Goal: Navigation & Orientation: Find specific page/section

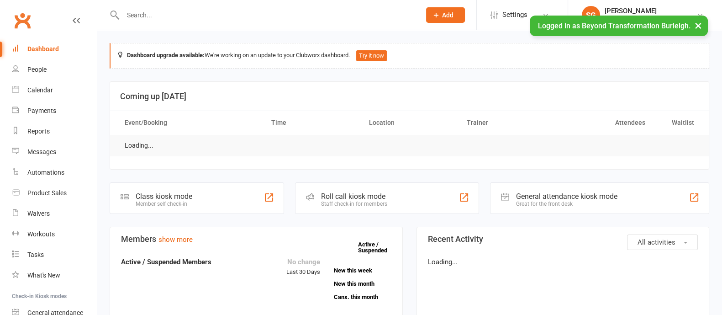
click at [52, 83] on link "Calendar" at bounding box center [54, 90] width 84 height 21
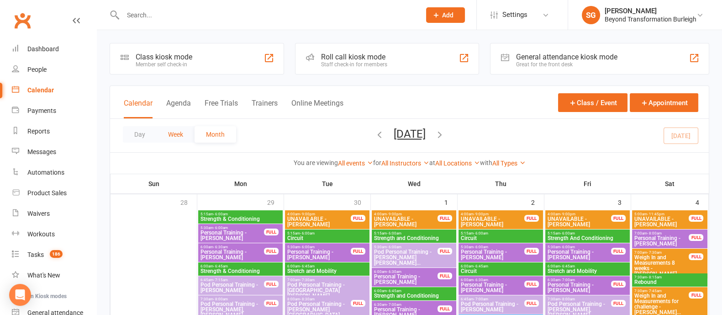
click at [172, 133] on button "Week" at bounding box center [176, 134] width 38 height 16
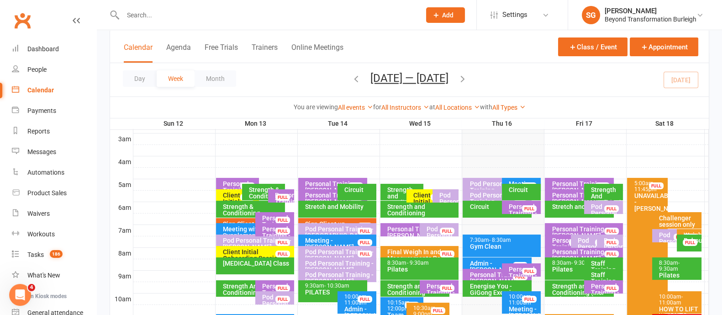
scroll to position [171, 0]
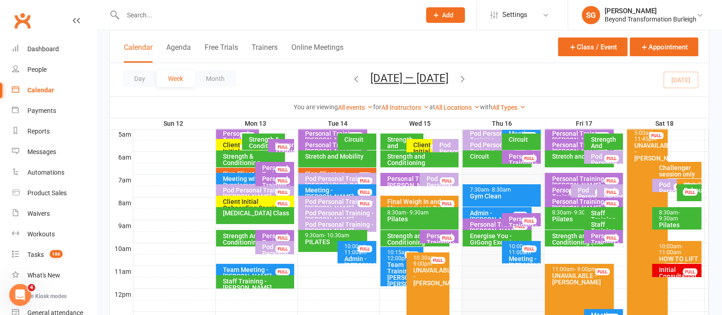
click at [462, 76] on icon "button" at bounding box center [462, 78] width 10 height 10
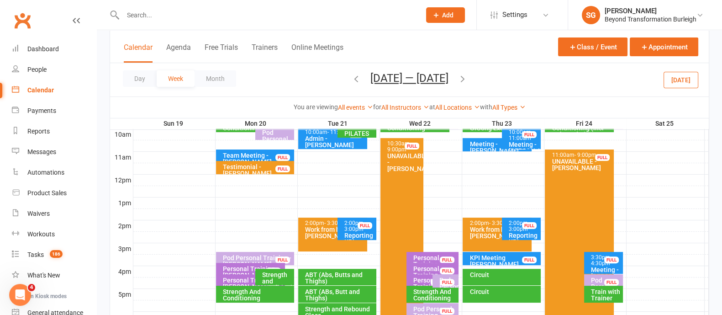
scroll to position [342, 0]
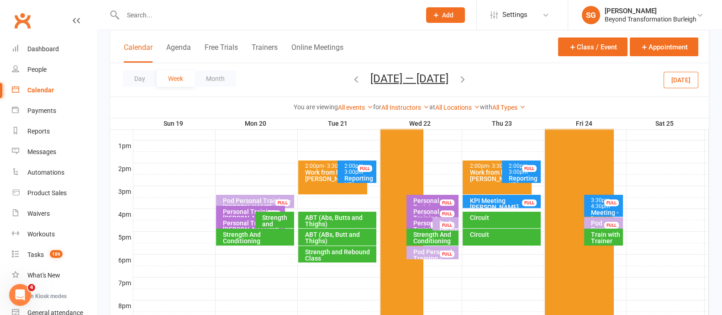
click at [465, 79] on icon "button" at bounding box center [462, 78] width 10 height 10
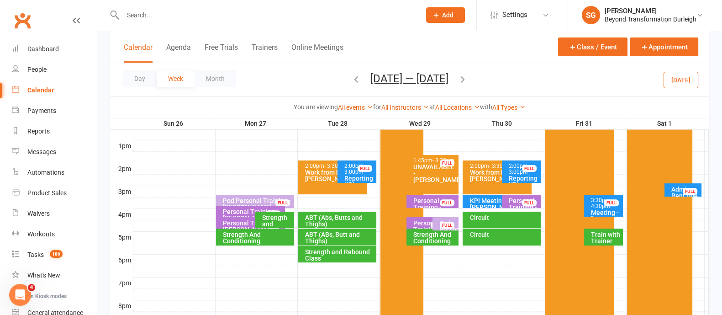
click at [425, 220] on div "Personal Training - [PERSON_NAME]" at bounding box center [430, 229] width 35 height 19
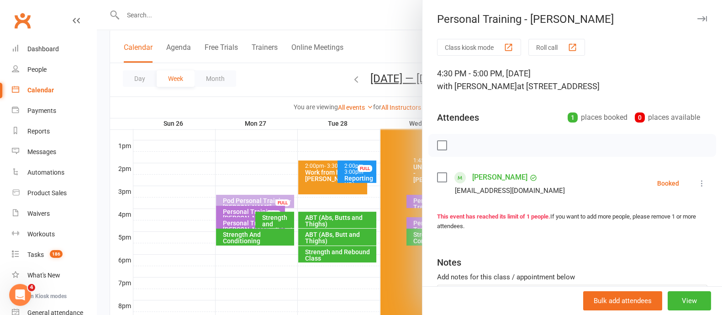
click at [697, 16] on icon "button" at bounding box center [702, 18] width 10 height 5
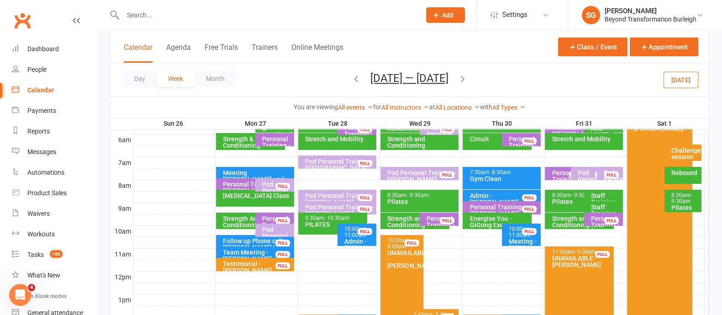
scroll to position [171, 0]
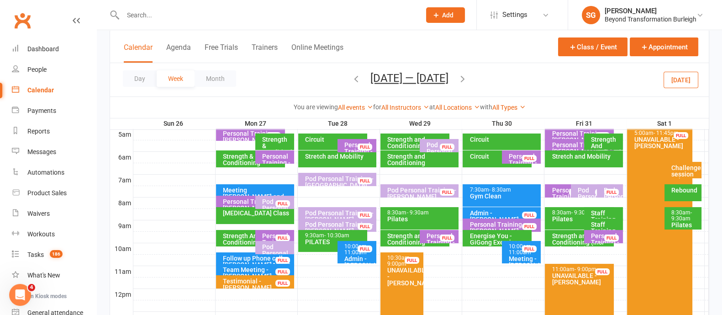
click at [351, 73] on icon "button" at bounding box center [356, 78] width 10 height 10
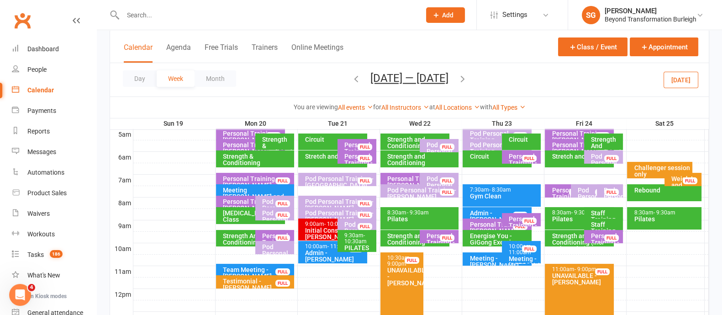
click at [351, 76] on icon "button" at bounding box center [356, 78] width 10 height 10
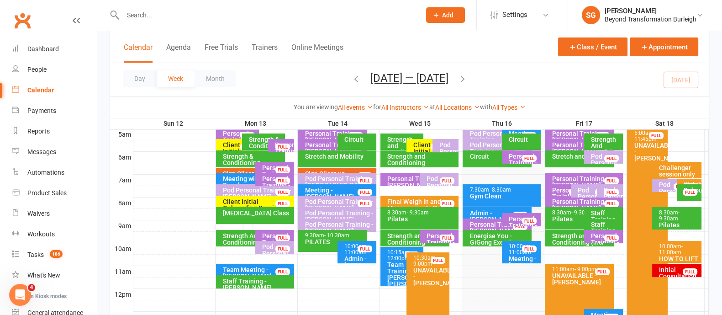
click at [671, 268] on div "Initial Consultation - [PERSON_NAME]" at bounding box center [678, 279] width 41 height 26
